Goal: Information Seeking & Learning: Check status

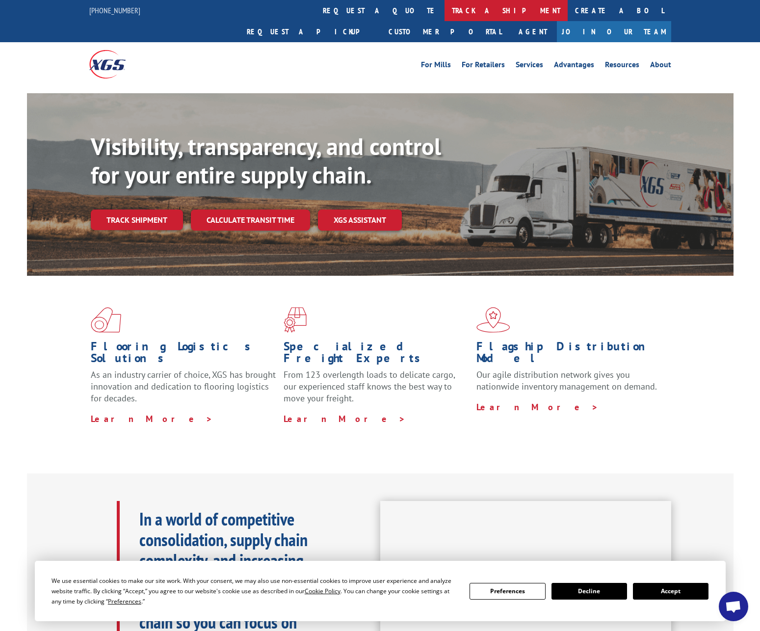
click at [444, 11] on link "track a shipment" at bounding box center [505, 10] width 123 height 21
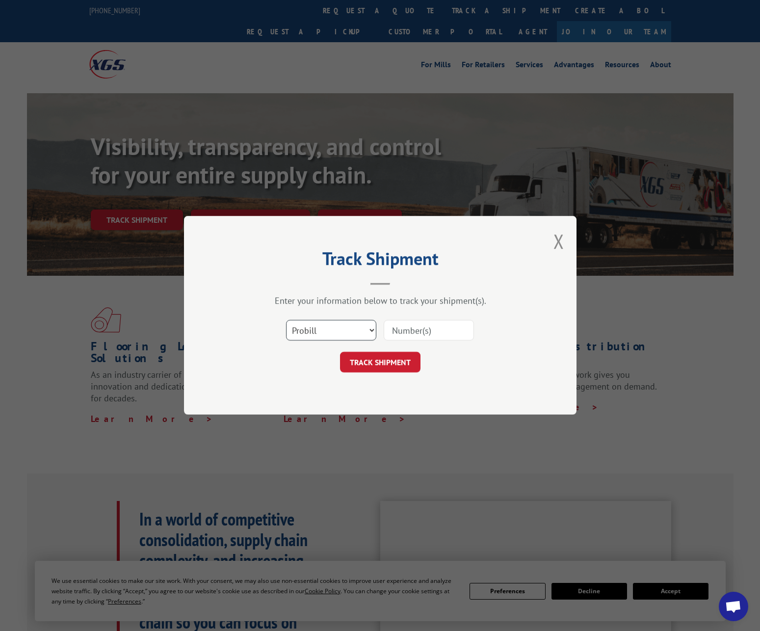
select select "bol"
click at [409, 333] on input at bounding box center [428, 330] width 90 height 21
type input "742557"
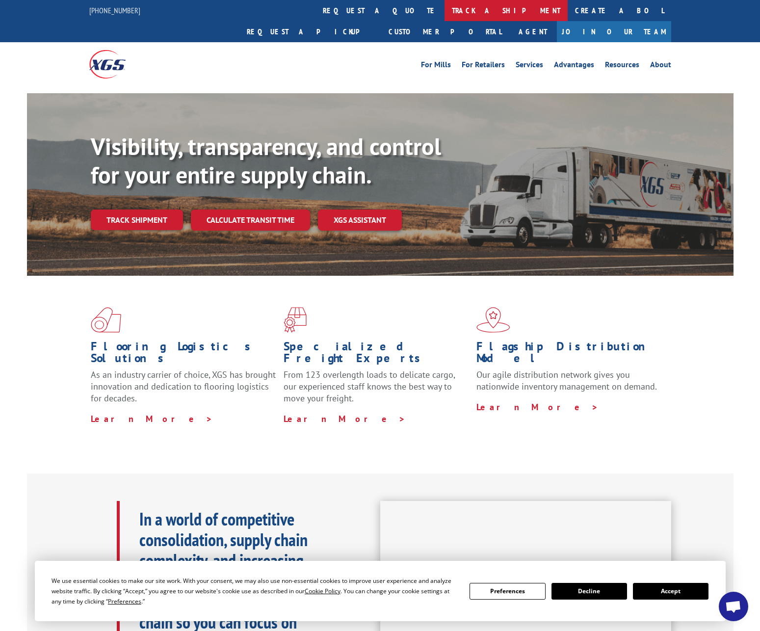
click at [444, 12] on link "track a shipment" at bounding box center [505, 10] width 123 height 21
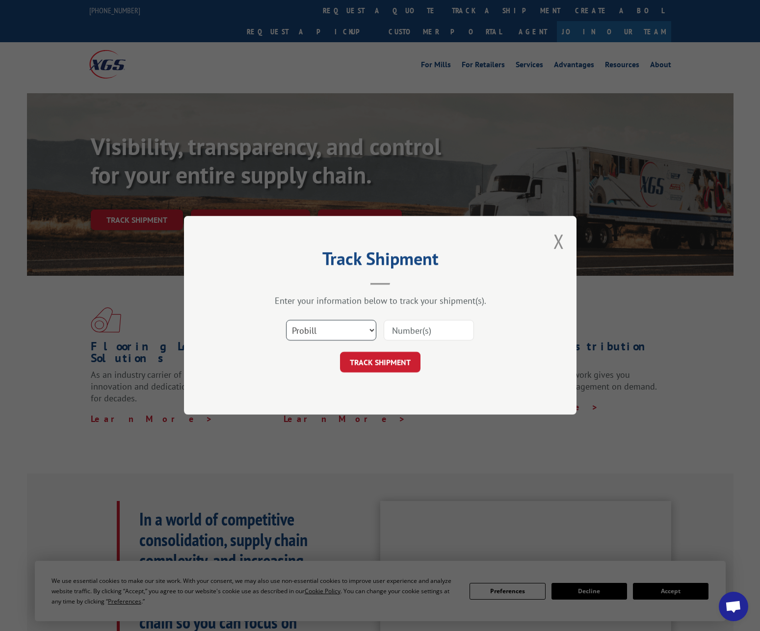
select select "bol"
click at [415, 331] on input at bounding box center [428, 330] width 90 height 21
type input "742557"
click at [387, 359] on button "TRACK SHIPMENT" at bounding box center [380, 362] width 80 height 21
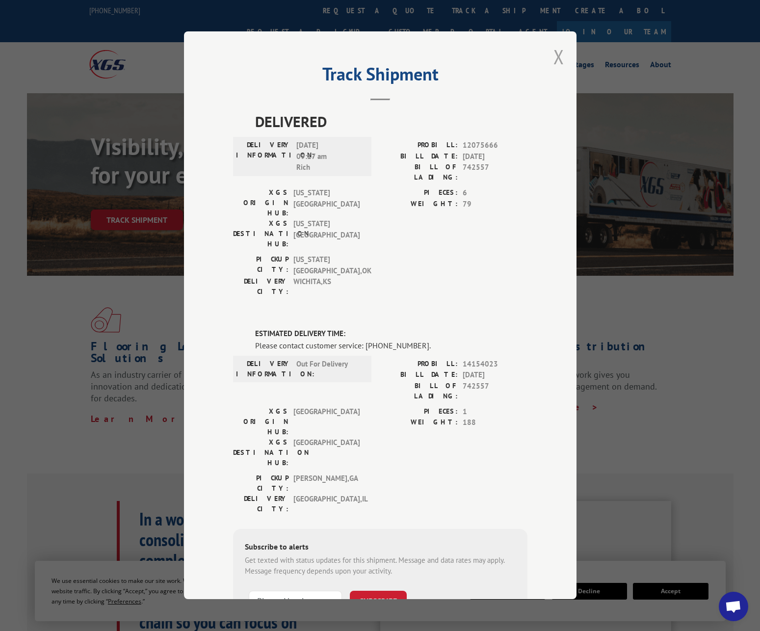
click at [558, 56] on button "Close modal" at bounding box center [558, 57] width 11 height 26
